Goal: Task Accomplishment & Management: Complete application form

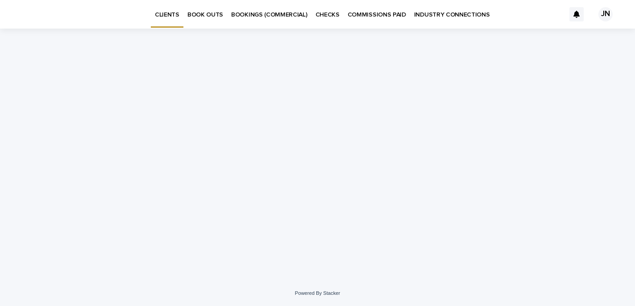
click at [207, 16] on p "BOOK OUTS" at bounding box center [205, 9] width 36 height 19
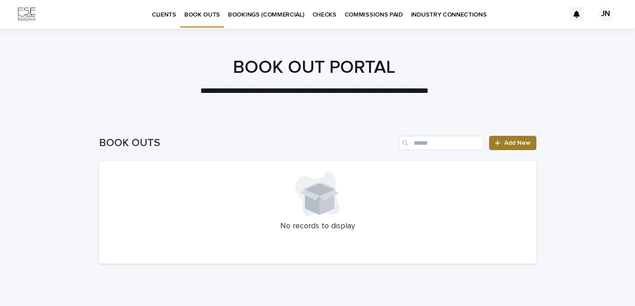
click at [511, 146] on link "Add New" at bounding box center [512, 143] width 47 height 14
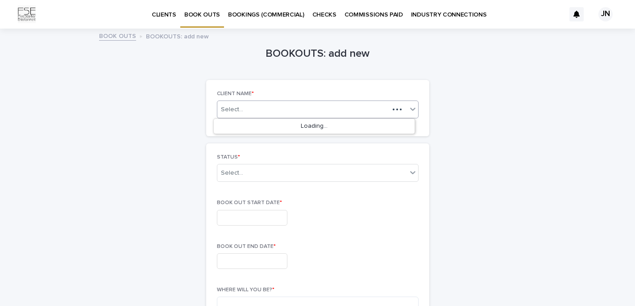
click at [263, 112] on div "Select..." at bounding box center [303, 109] width 172 height 11
click at [240, 128] on div "[PERSON_NAME]" at bounding box center [314, 127] width 201 height 16
click at [239, 170] on div "Select..." at bounding box center [312, 173] width 190 height 15
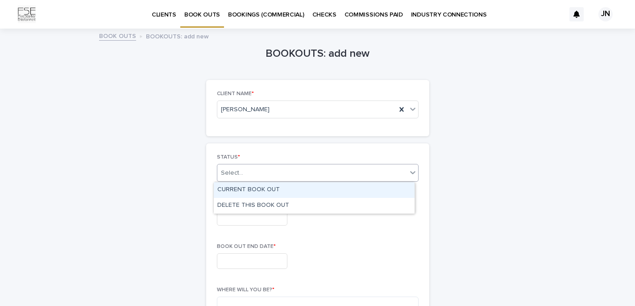
click at [250, 190] on div "CURRENT BOOK OUT" at bounding box center [314, 190] width 201 height 16
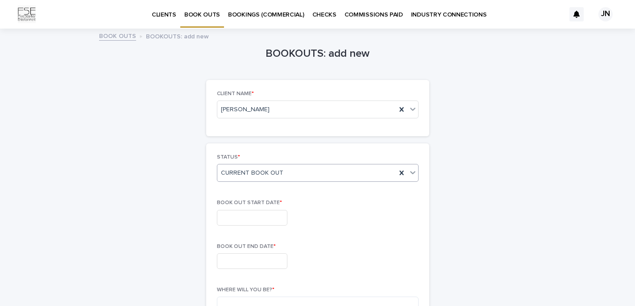
click at [241, 214] on input "text" at bounding box center [252, 218] width 70 height 16
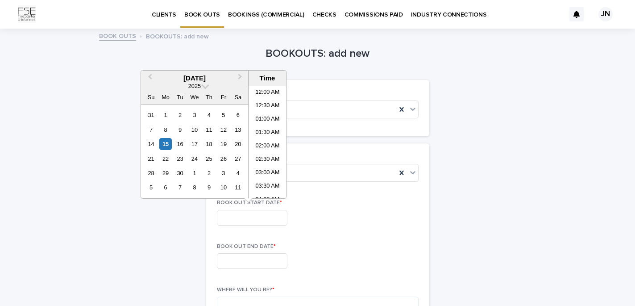
scroll to position [312, 0]
click at [206, 146] on div "18" at bounding box center [209, 144] width 12 height 12
type input "**********"
click at [243, 264] on input "text" at bounding box center [252, 261] width 70 height 16
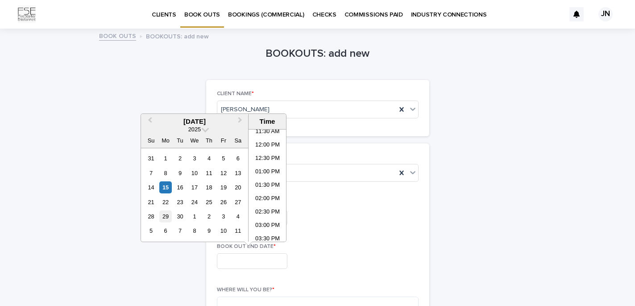
click at [165, 218] on div "29" at bounding box center [165, 216] width 12 height 12
type input "**********"
click at [312, 227] on div "**********" at bounding box center [318, 215] width 202 height 33
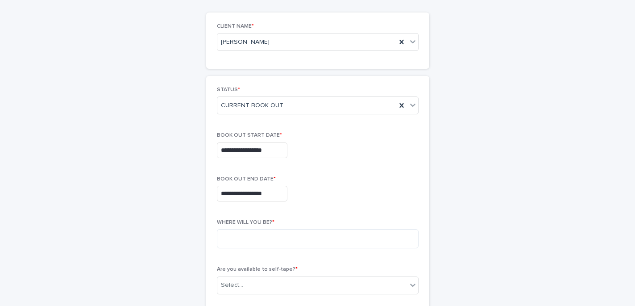
scroll to position [90, 0]
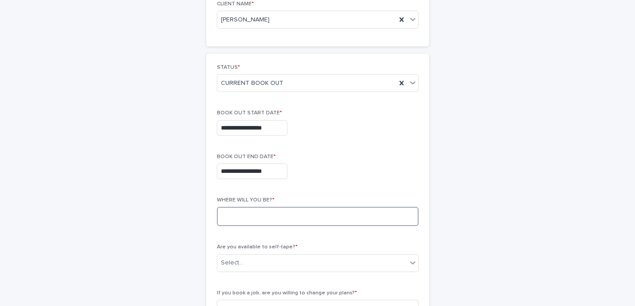
click at [271, 214] on textarea at bounding box center [318, 216] width 202 height 19
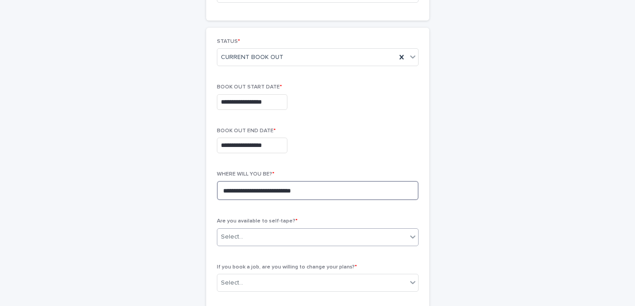
type textarea "**********"
click at [267, 236] on div "Select..." at bounding box center [312, 236] width 190 height 15
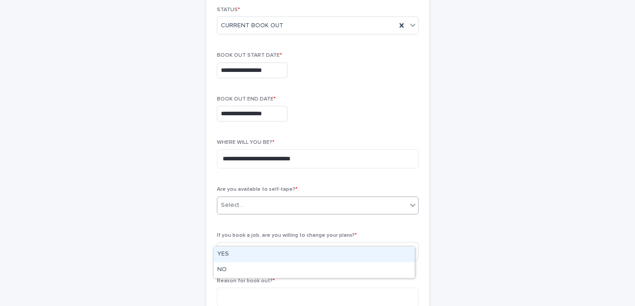
click at [231, 254] on div "YES" at bounding box center [314, 254] width 201 height 16
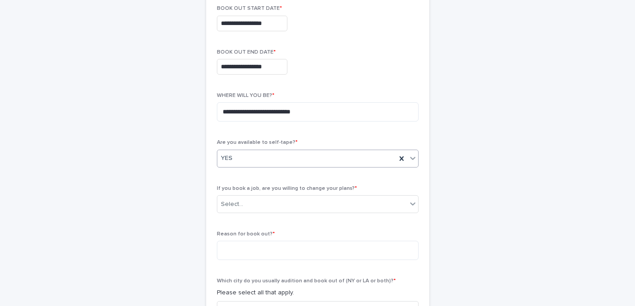
scroll to position [195, 0]
click at [275, 202] on div "Select..." at bounding box center [312, 203] width 190 height 15
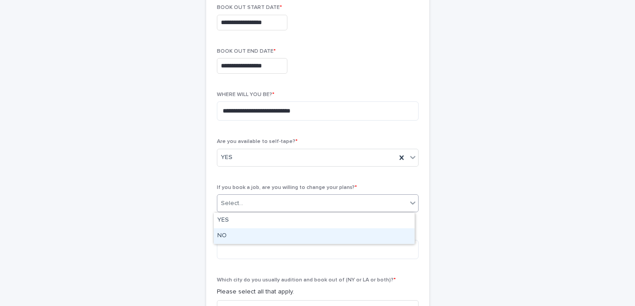
click at [238, 231] on div "NO" at bounding box center [314, 236] width 201 height 16
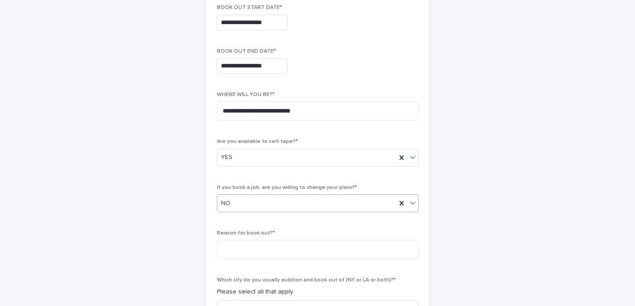
click at [230, 210] on div "NO" at bounding box center [306, 203] width 179 height 15
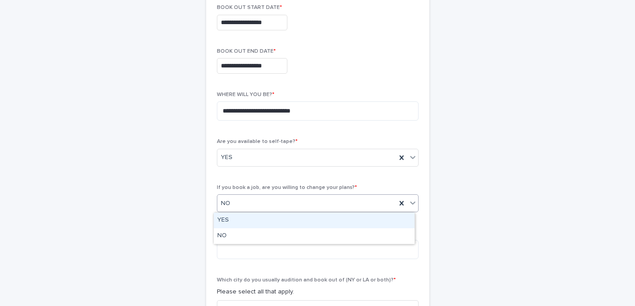
click at [233, 221] on div "YES" at bounding box center [314, 220] width 201 height 16
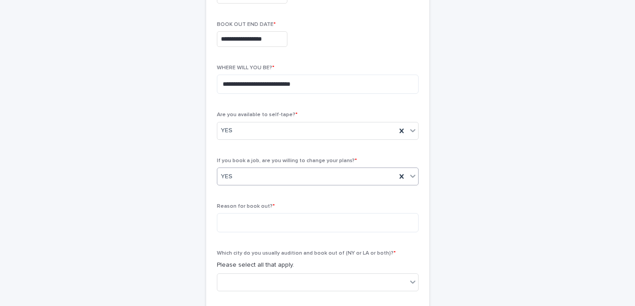
scroll to position [224, 0]
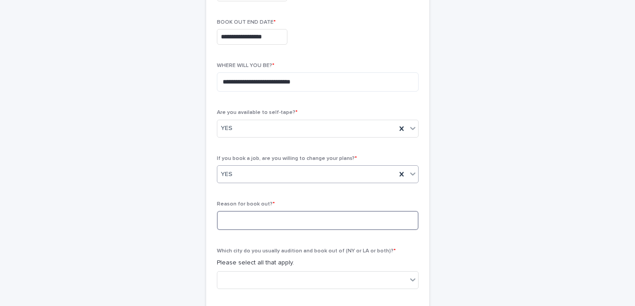
click at [239, 217] on textarea at bounding box center [318, 220] width 202 height 19
click at [220, 218] on textarea "**********" at bounding box center [318, 220] width 202 height 19
click at [368, 220] on textarea "**********" at bounding box center [318, 220] width 202 height 19
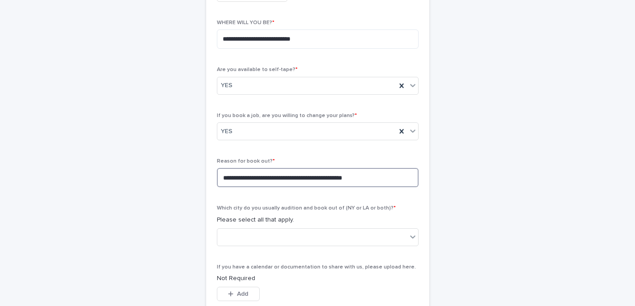
scroll to position [275, 0]
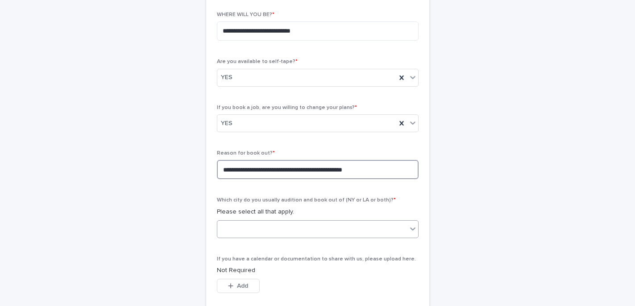
type textarea "**********"
click at [264, 234] on div at bounding box center [312, 228] width 190 height 15
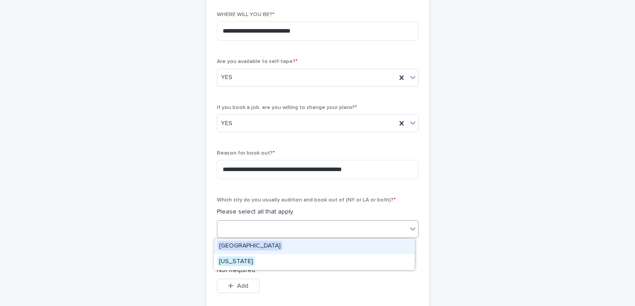
click at [233, 245] on span "[GEOGRAPHIC_DATA]" at bounding box center [249, 245] width 65 height 10
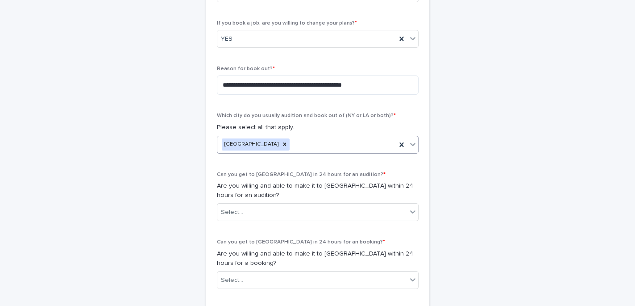
scroll to position [360, 0]
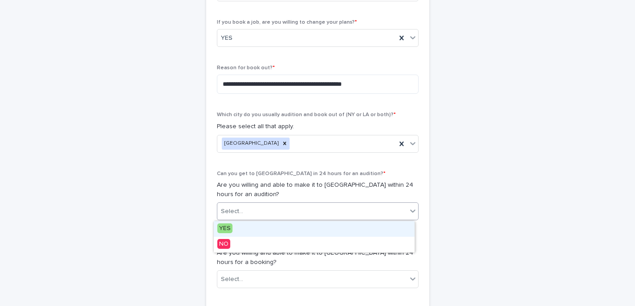
click at [270, 211] on div "Select..." at bounding box center [312, 211] width 190 height 15
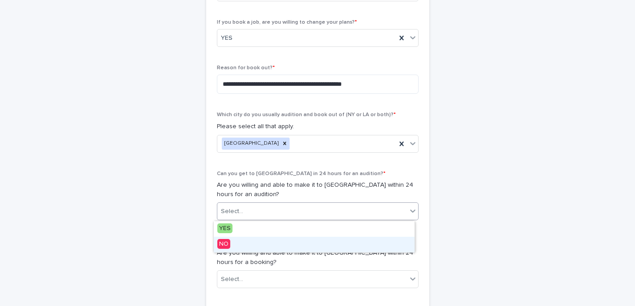
click at [233, 241] on div "NO" at bounding box center [314, 244] width 201 height 16
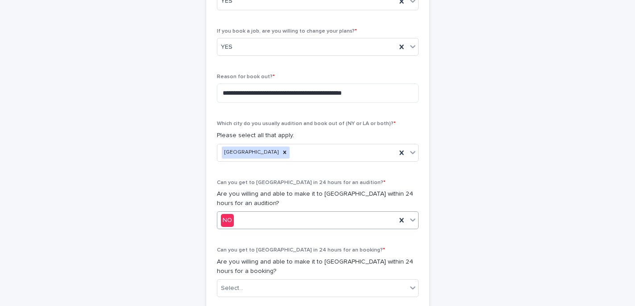
scroll to position [350, 0]
click at [254, 48] on div "YES" at bounding box center [306, 48] width 179 height 15
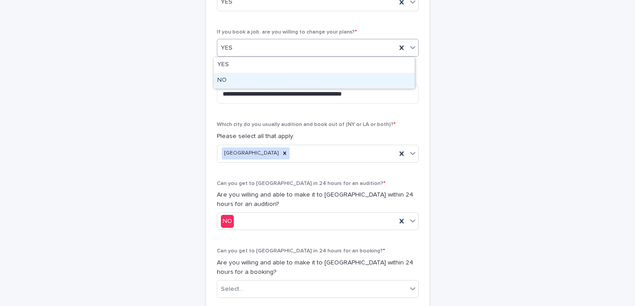
click at [224, 80] on div "NO" at bounding box center [314, 81] width 201 height 16
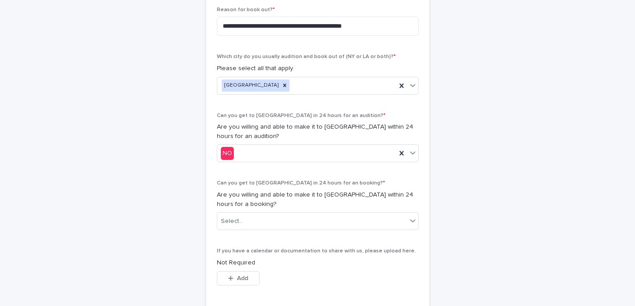
scroll to position [420, 0]
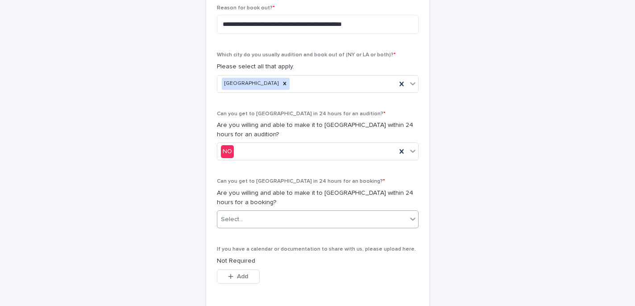
click at [253, 217] on div "Select..." at bounding box center [312, 219] width 190 height 15
click at [244, 221] on input "text" at bounding box center [244, 219] width 1 height 8
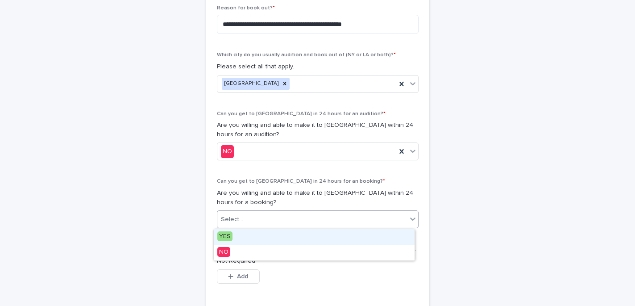
click at [231, 235] on span "YES" at bounding box center [224, 236] width 15 height 10
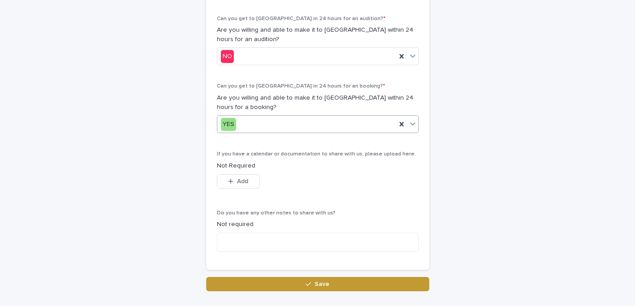
scroll to position [516, 0]
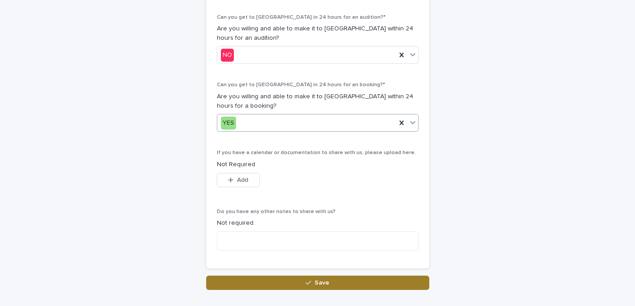
click at [283, 288] on button "Save" at bounding box center [317, 282] width 223 height 14
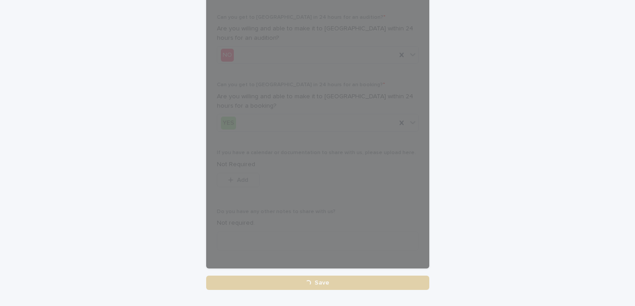
scroll to position [544, 0]
